Goal: Task Accomplishment & Management: Manage account settings

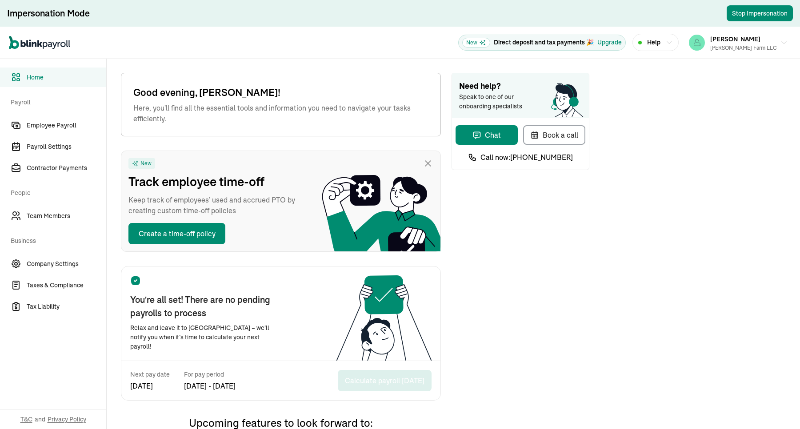
click at [392, 45] on div "Open main menu New Direct deposit and tax payments 🎉 Upgrade Help [PERSON_NAME]…" at bounding box center [400, 43] width 800 height 32
click at [66, 128] on span "Employee Payroll" at bounding box center [67, 125] width 80 height 9
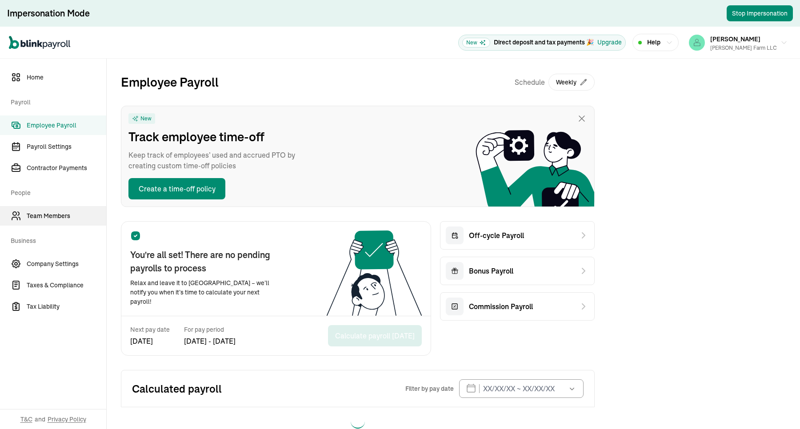
click at [78, 215] on span "Team Members" at bounding box center [67, 216] width 80 height 9
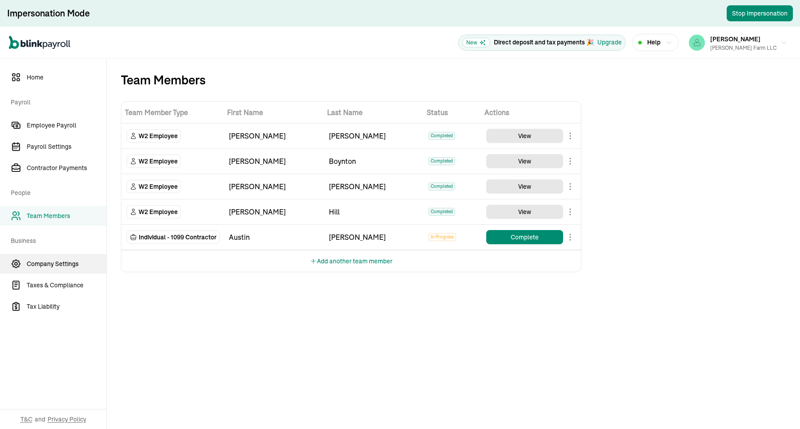
click at [61, 264] on span "Company Settings" at bounding box center [67, 264] width 80 height 9
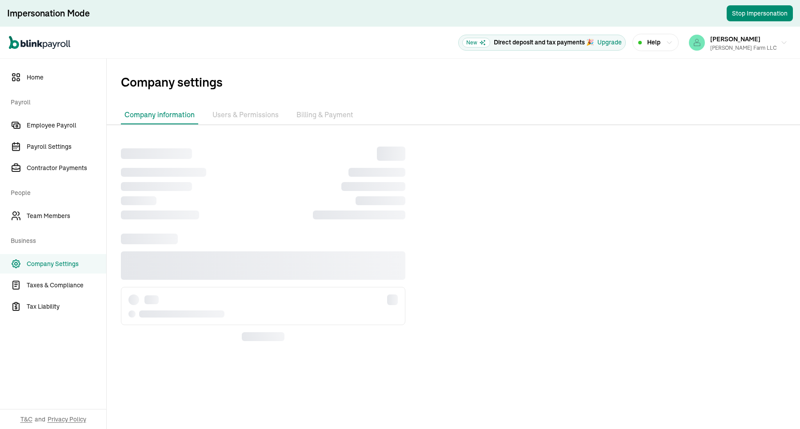
click at [311, 113] on li "Billing & Payment" at bounding box center [325, 115] width 64 height 19
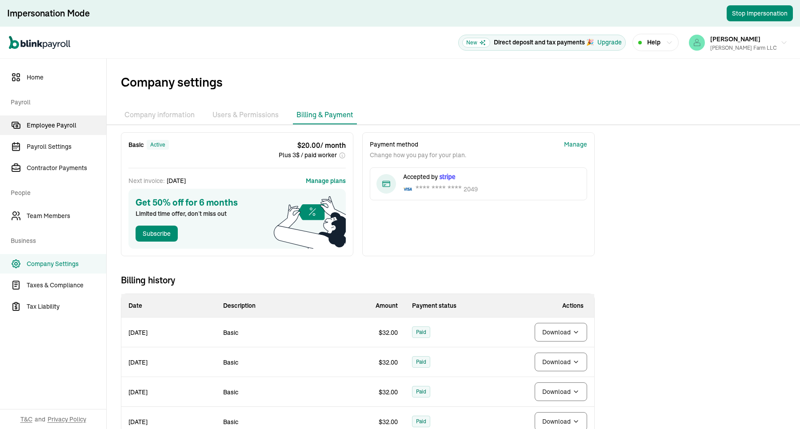
click at [60, 122] on span "Employee Payroll" at bounding box center [67, 125] width 80 height 9
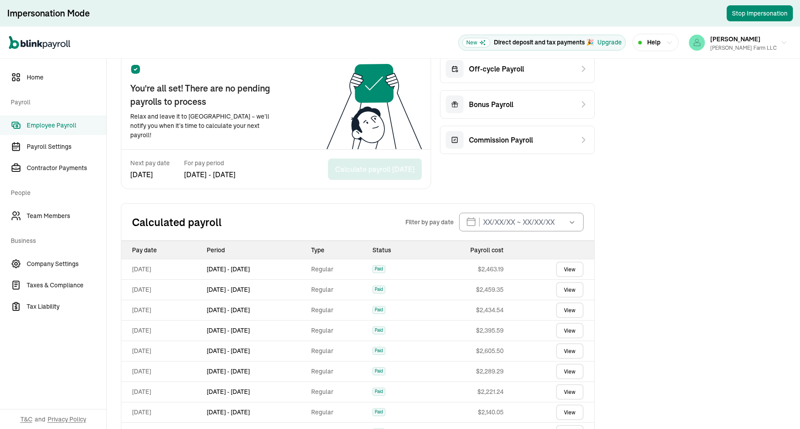
drag, startPoint x: 216, startPoint y: 292, endPoint x: 281, endPoint y: 289, distance: 64.9
click at [281, 289] on td "[DATE] - [DATE]" at bounding box center [255, 290] width 105 height 20
click at [285, 297] on td "[DATE] - [DATE]" at bounding box center [255, 290] width 105 height 20
